Goal: Task Accomplishment & Management: Complete application form

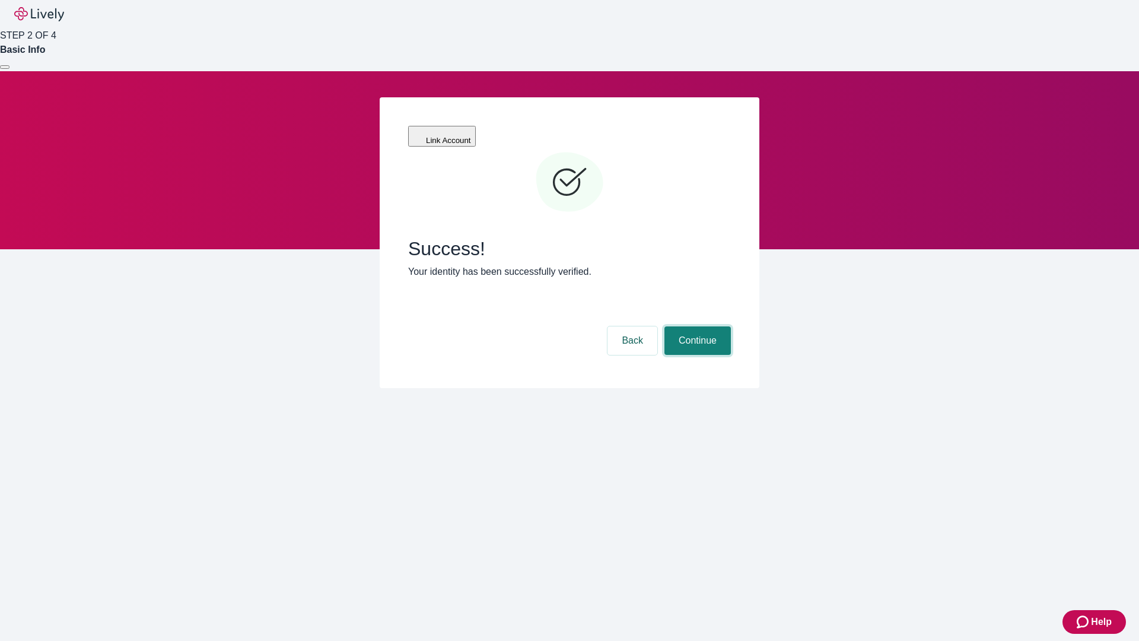
click at [696, 326] on button "Continue" at bounding box center [698, 340] width 66 height 28
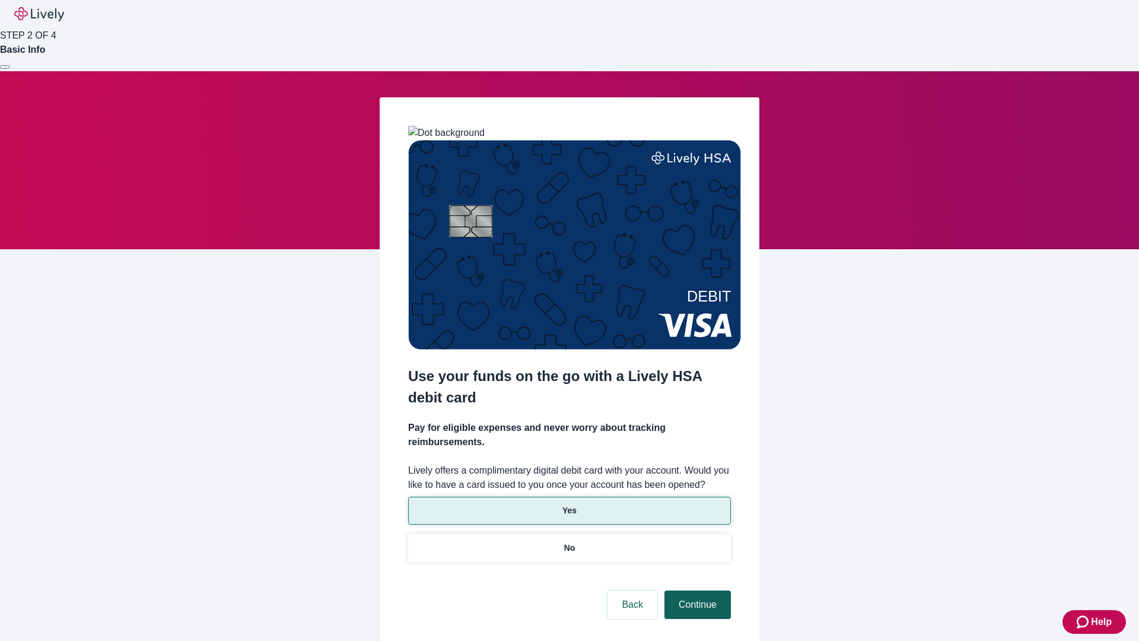
click at [569, 542] on p "No" at bounding box center [569, 548] width 11 height 12
click at [696, 590] on button "Continue" at bounding box center [698, 604] width 66 height 28
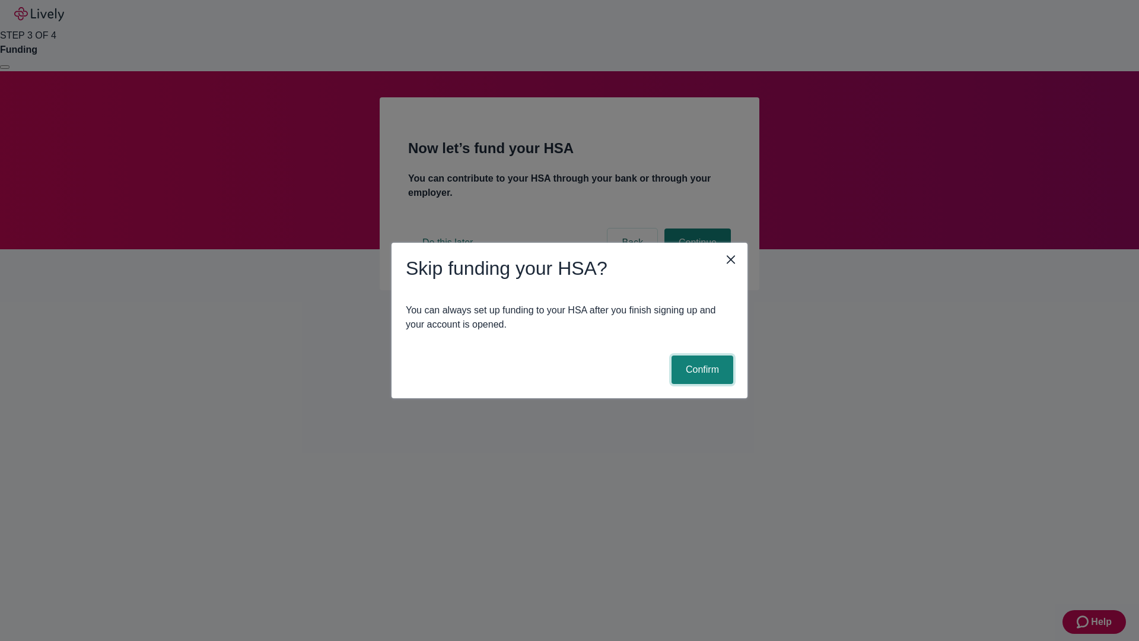
click at [701, 370] on button "Confirm" at bounding box center [703, 369] width 62 height 28
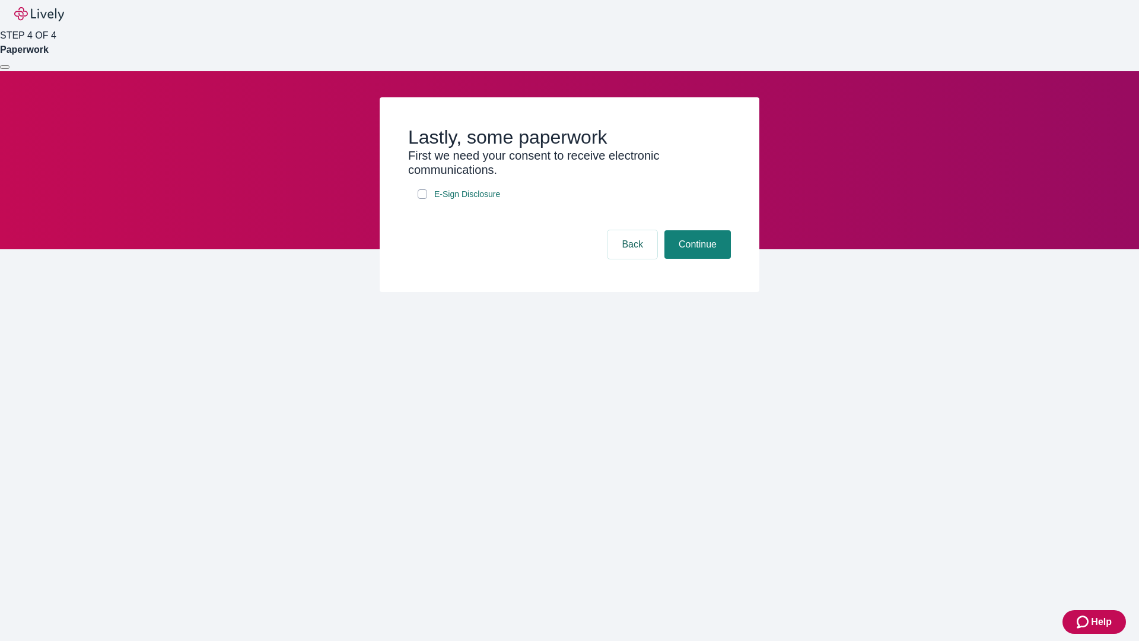
click at [422, 199] on input "E-Sign Disclosure" at bounding box center [422, 193] width 9 height 9
checkbox input "true"
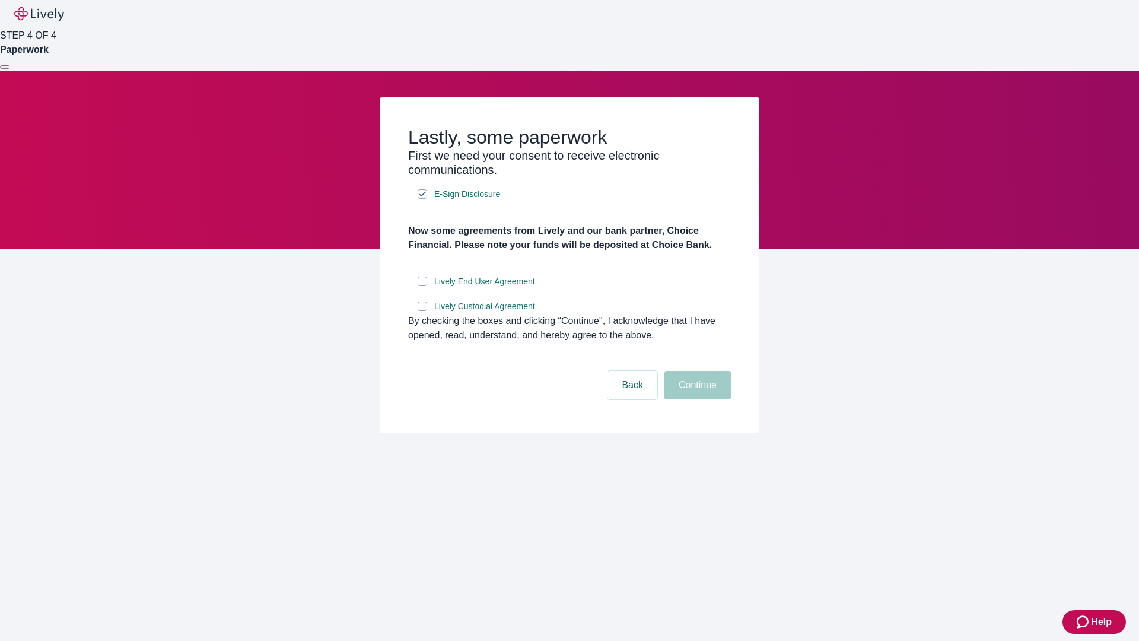
click at [422, 286] on input "Lively End User Agreement" at bounding box center [422, 281] width 9 height 9
checkbox input "true"
click at [422, 311] on input "Lively Custodial Agreement" at bounding box center [422, 305] width 9 height 9
checkbox input "true"
click at [696, 399] on button "Continue" at bounding box center [698, 385] width 66 height 28
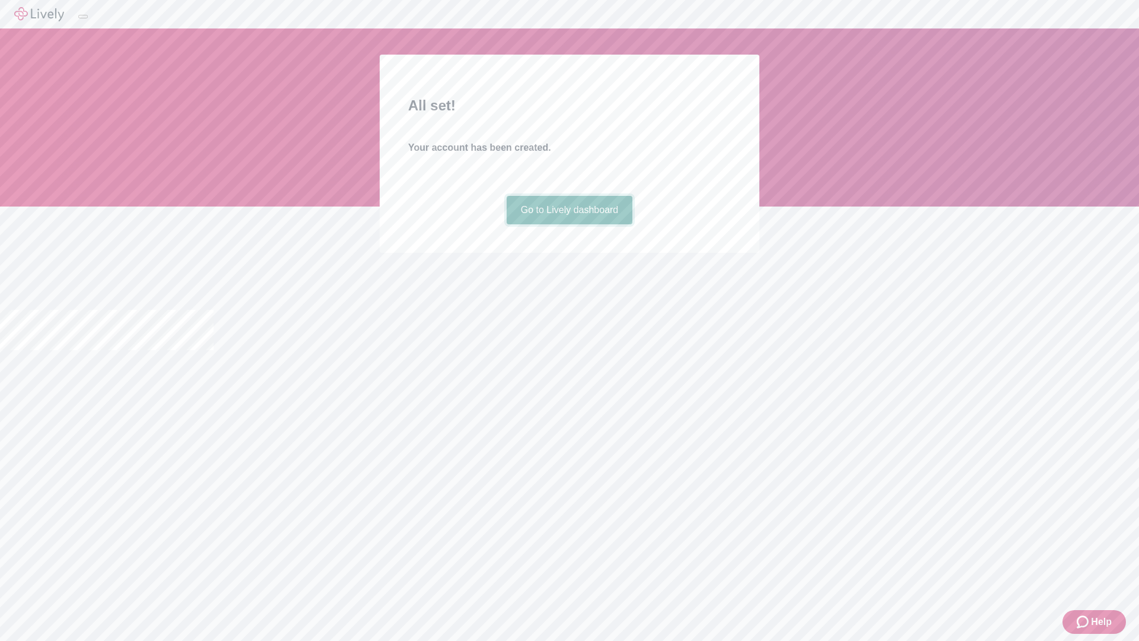
click at [569, 224] on link "Go to Lively dashboard" at bounding box center [570, 210] width 126 height 28
